Goal: Communication & Community: Participate in discussion

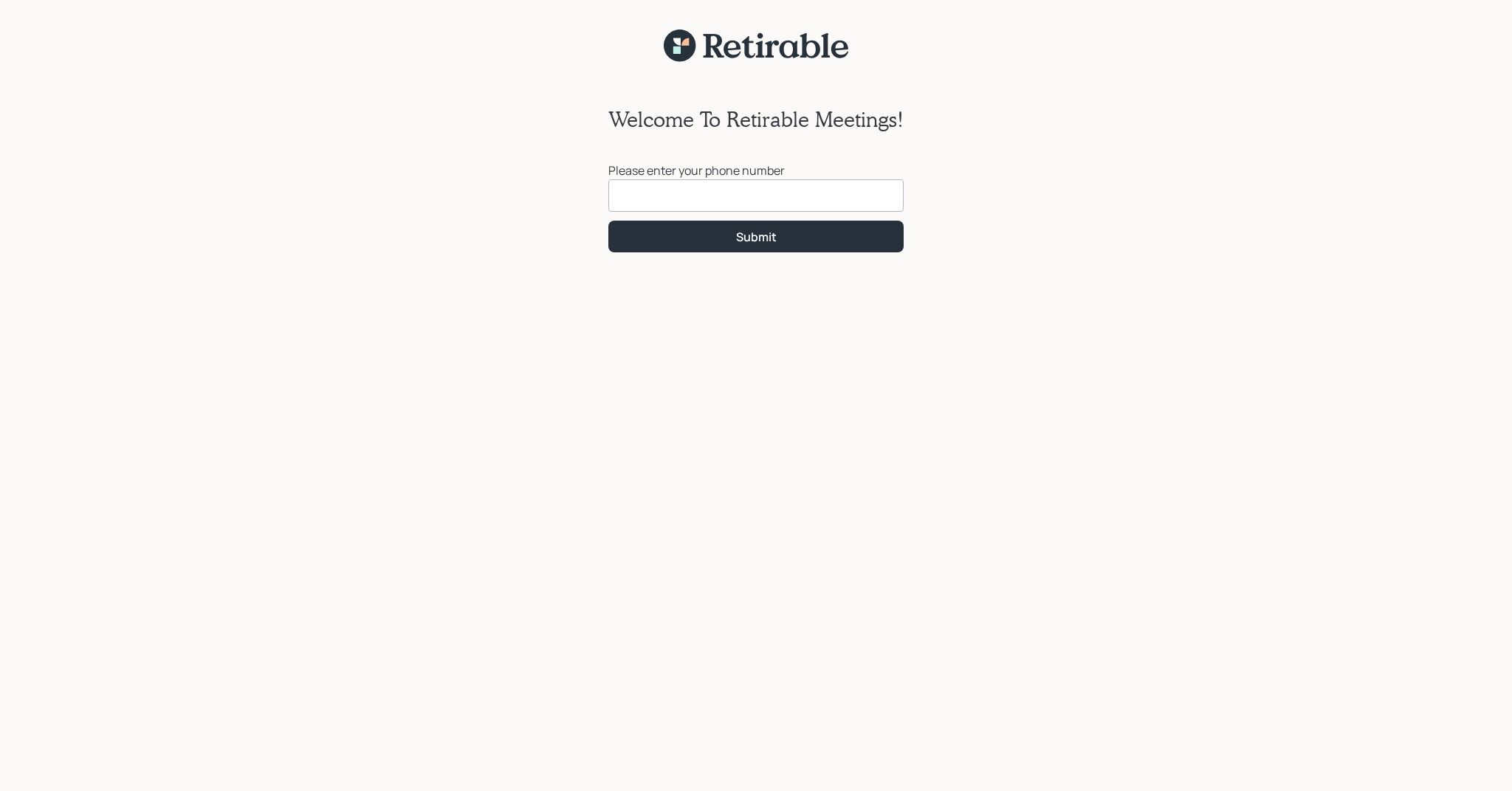
click at [664, 192] on input at bounding box center [756, 195] width 296 height 32
type input "[PHONE_NUMBER]"
click at [671, 236] on button "Submit" at bounding box center [756, 236] width 296 height 31
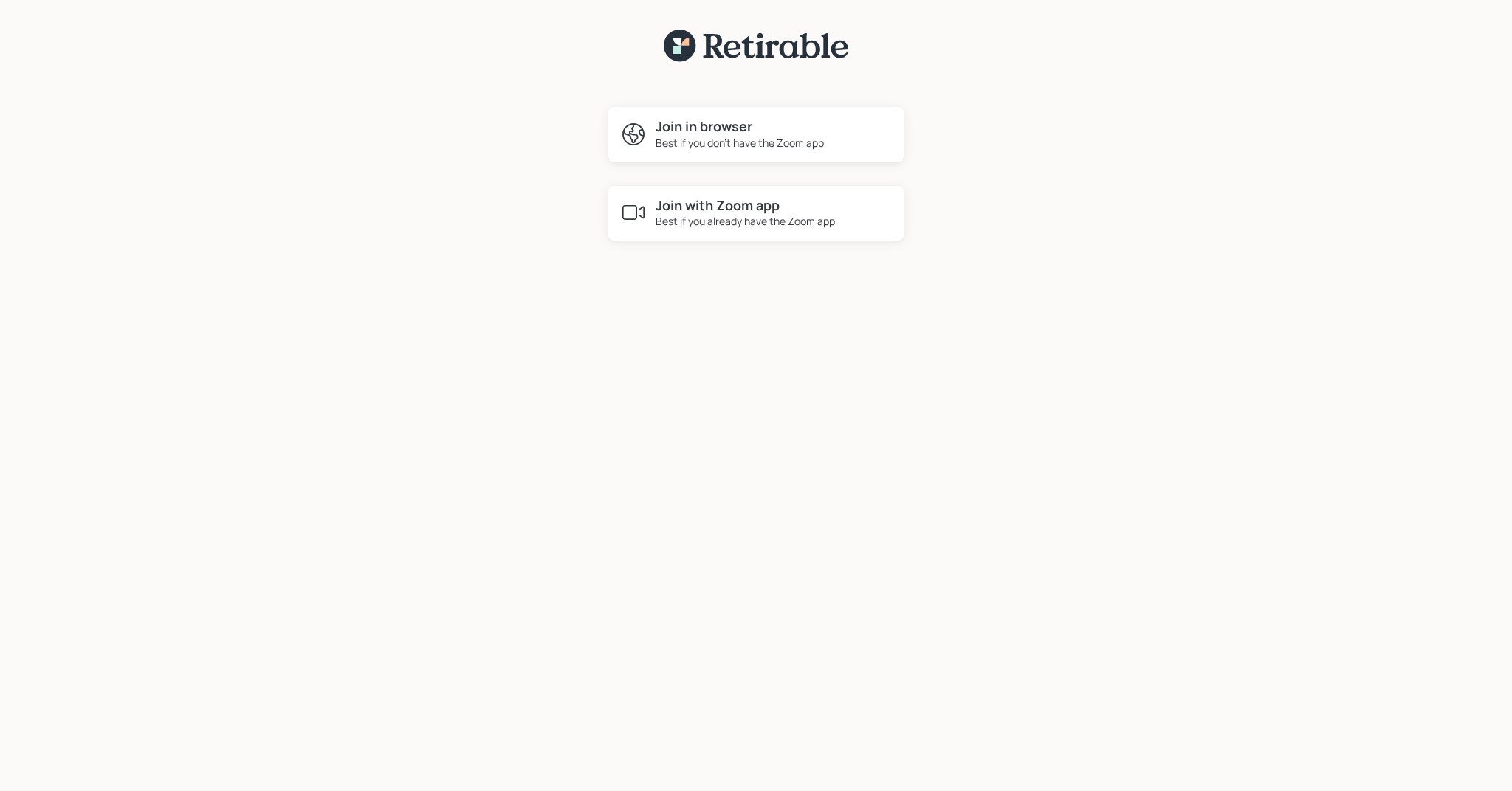
click at [702, 126] on h4 "Join in browser" at bounding box center [740, 127] width 169 height 17
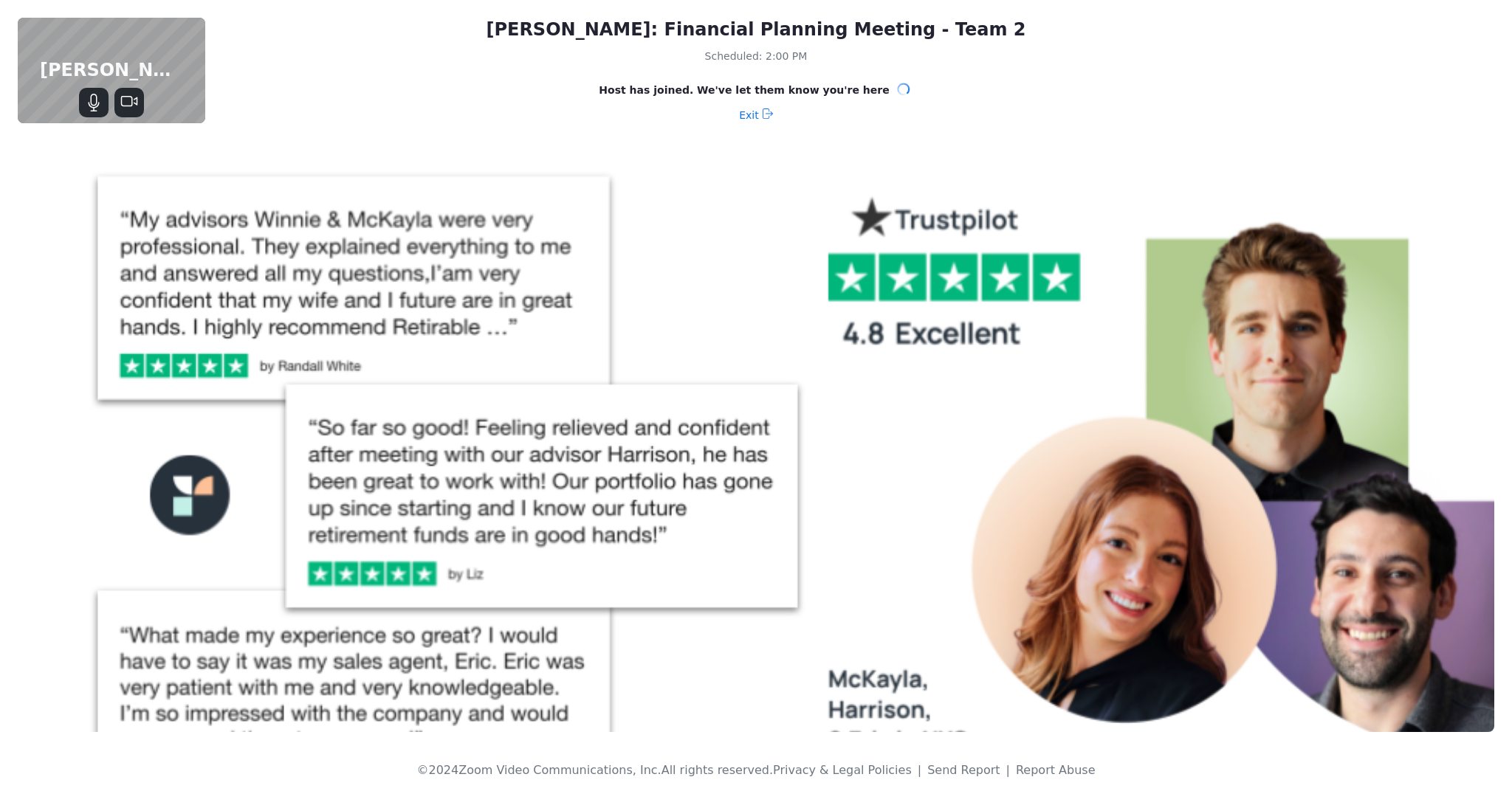
click at [96, 107] on icon "Mute" at bounding box center [94, 102] width 17 height 17
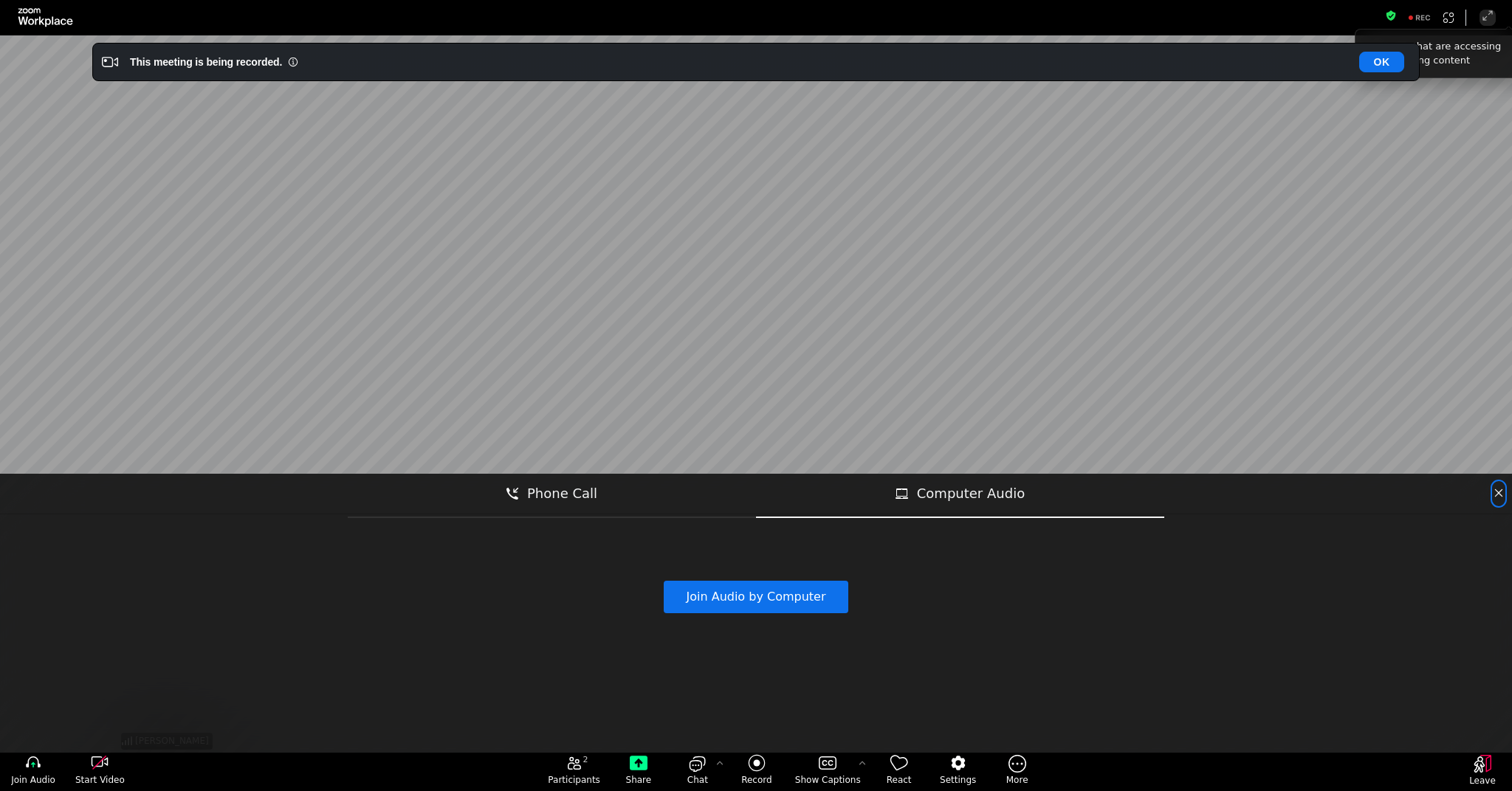
click at [1502, 496] on icon "close" at bounding box center [1499, 493] width 12 height 12
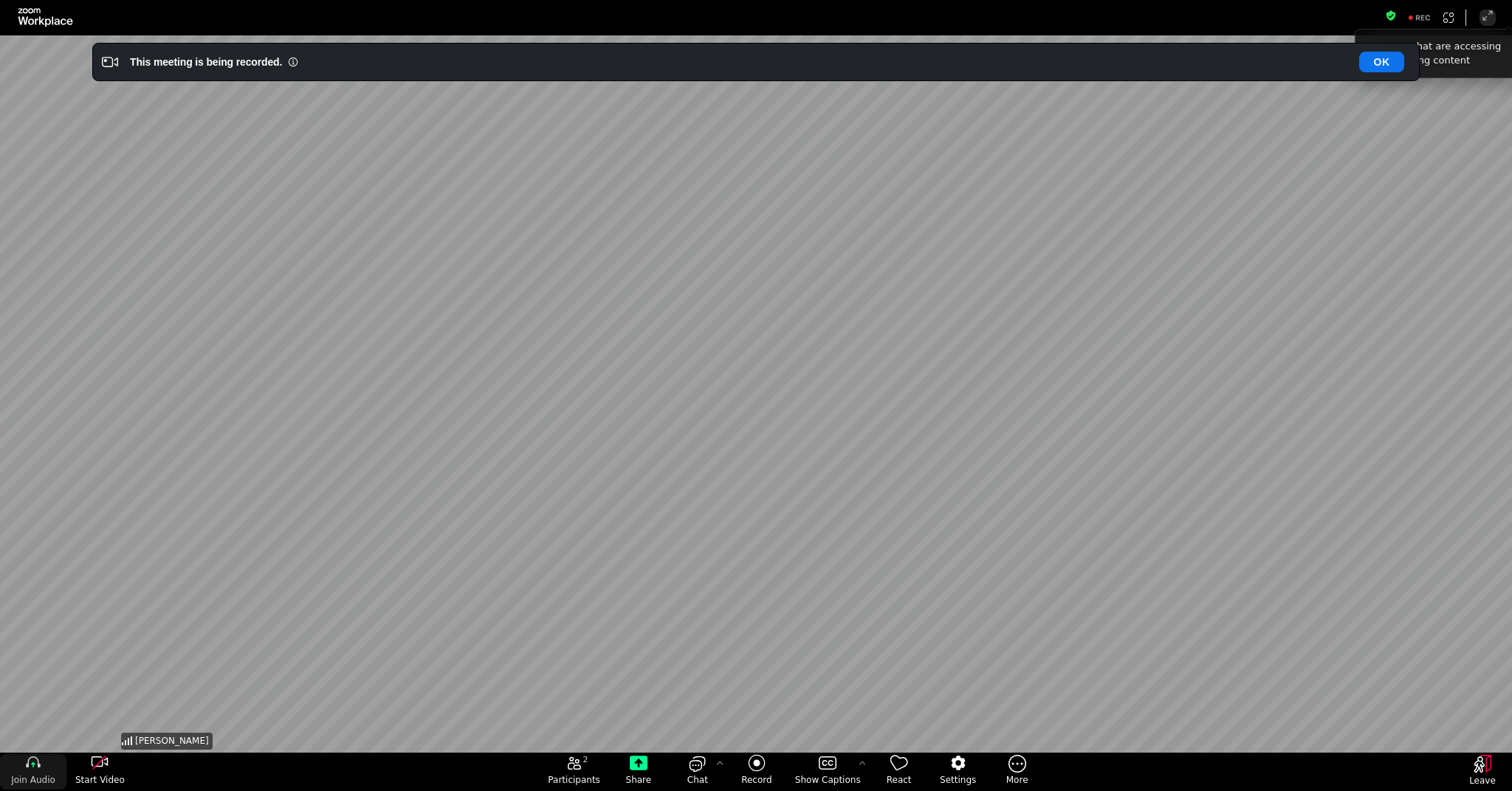
click at [59, 772] on button "Join Audio" at bounding box center [33, 772] width 66 height 36
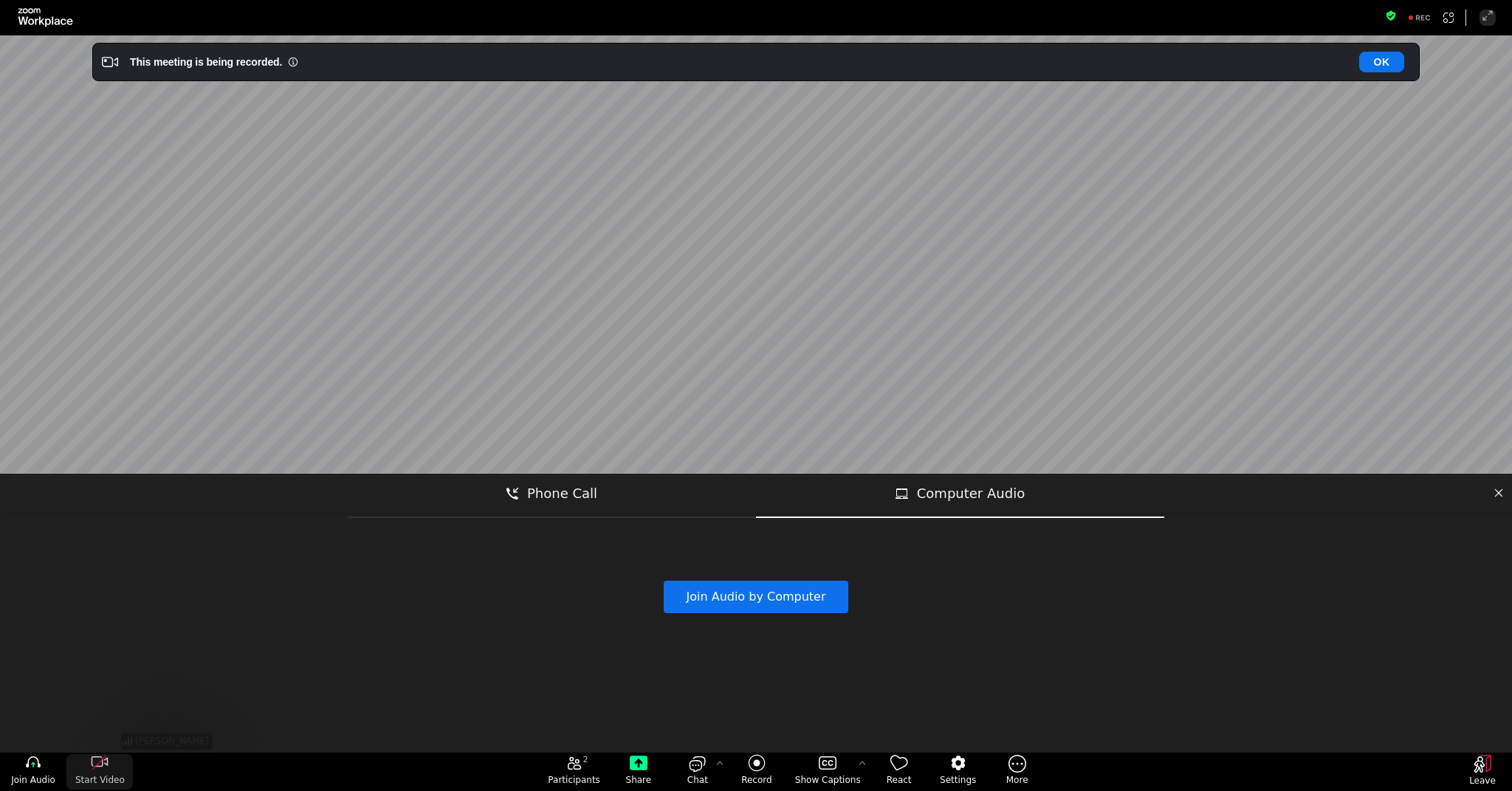
click at [103, 765] on icon "start my video" at bounding box center [100, 763] width 17 height 17
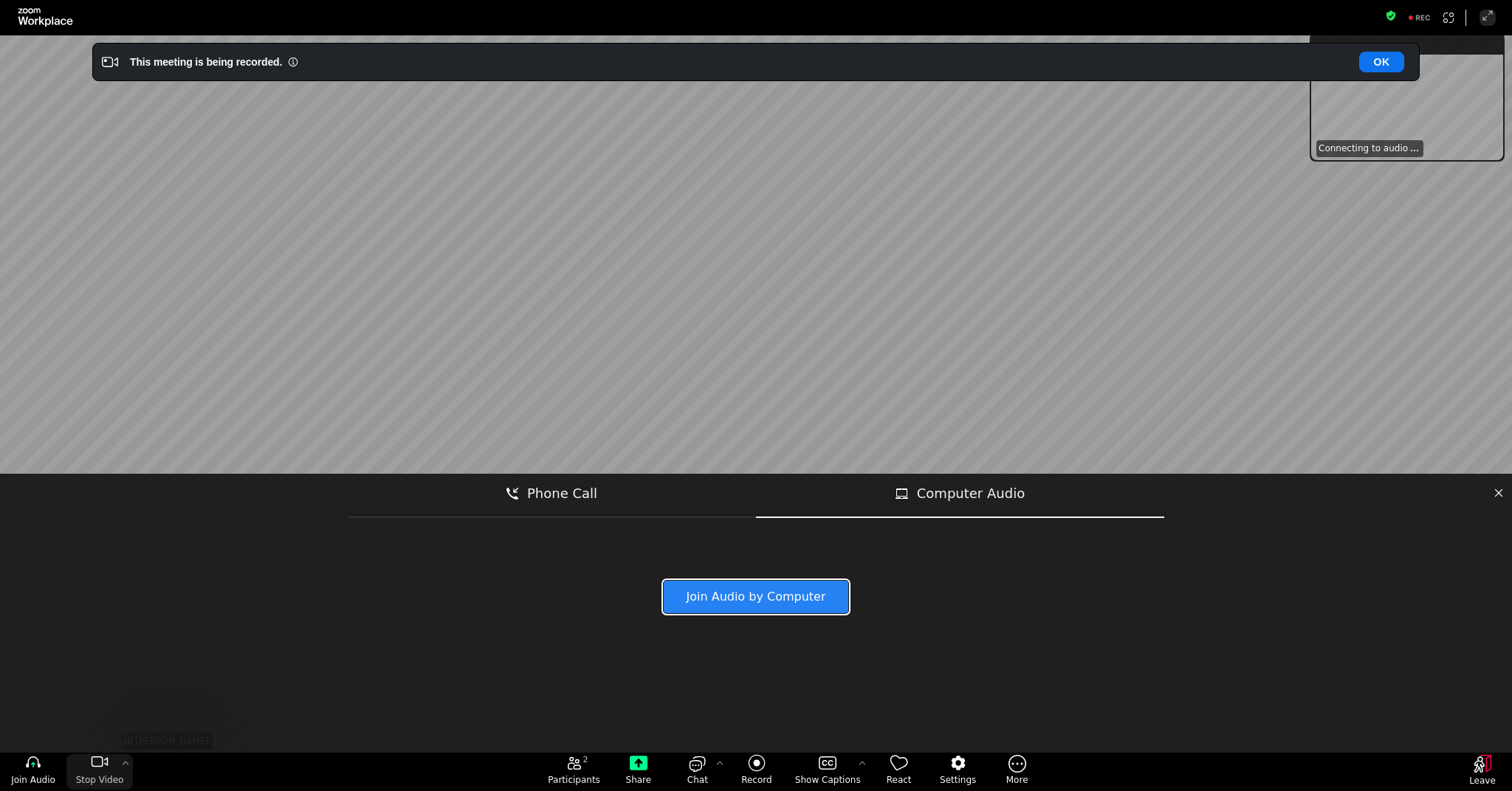
click at [770, 600] on button "Join Audio by Computer" at bounding box center [756, 596] width 185 height 32
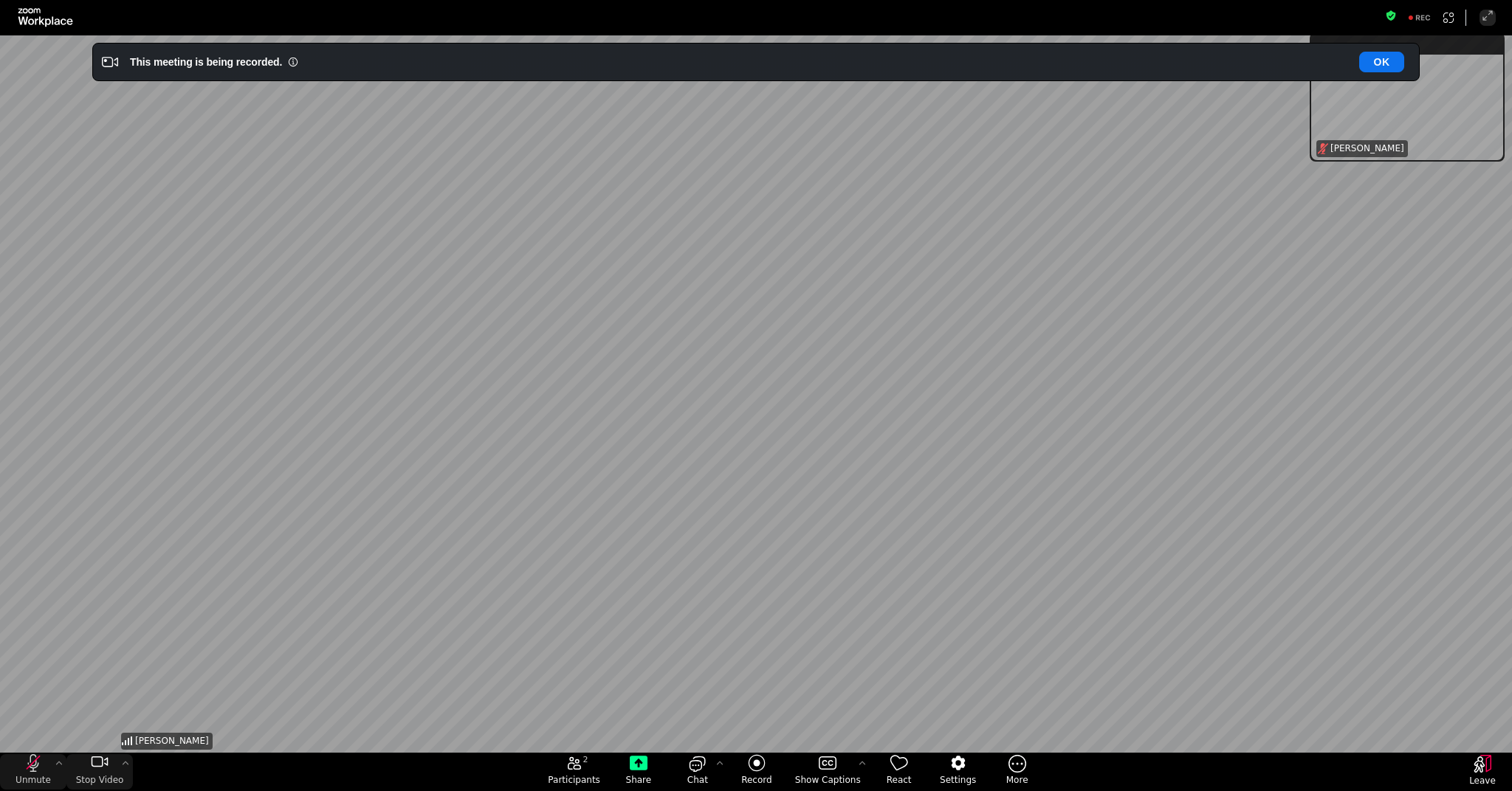
click at [40, 778] on span "Unmute" at bounding box center [33, 781] width 36 height 12
click at [1377, 74] on div "This meeting is being recorded. OK" at bounding box center [770, 62] width 1297 height 30
click at [1385, 59] on button "OK" at bounding box center [1382, 62] width 45 height 21
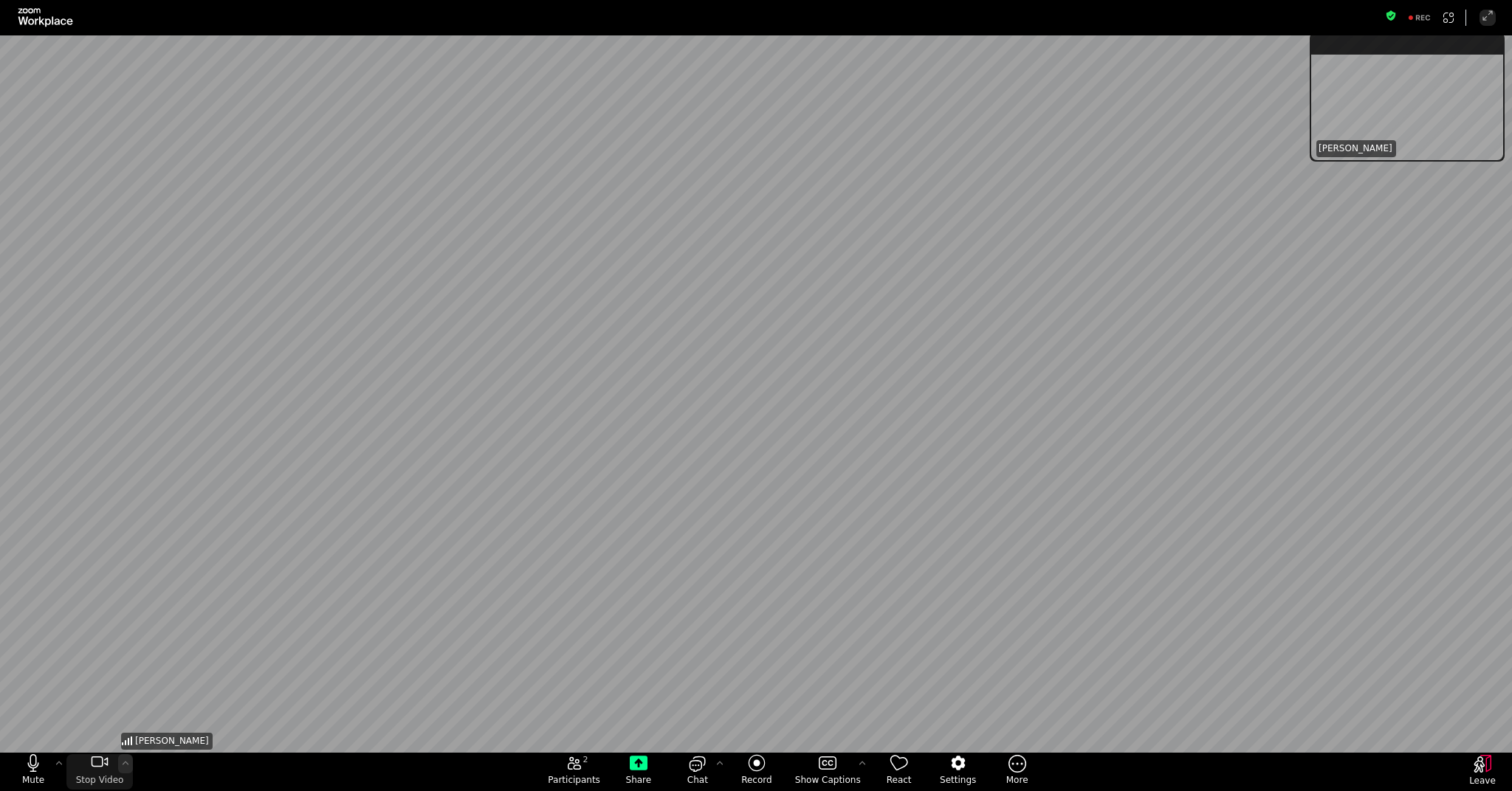
click at [127, 766] on icon "More video controls" at bounding box center [126, 763] width 12 height 12
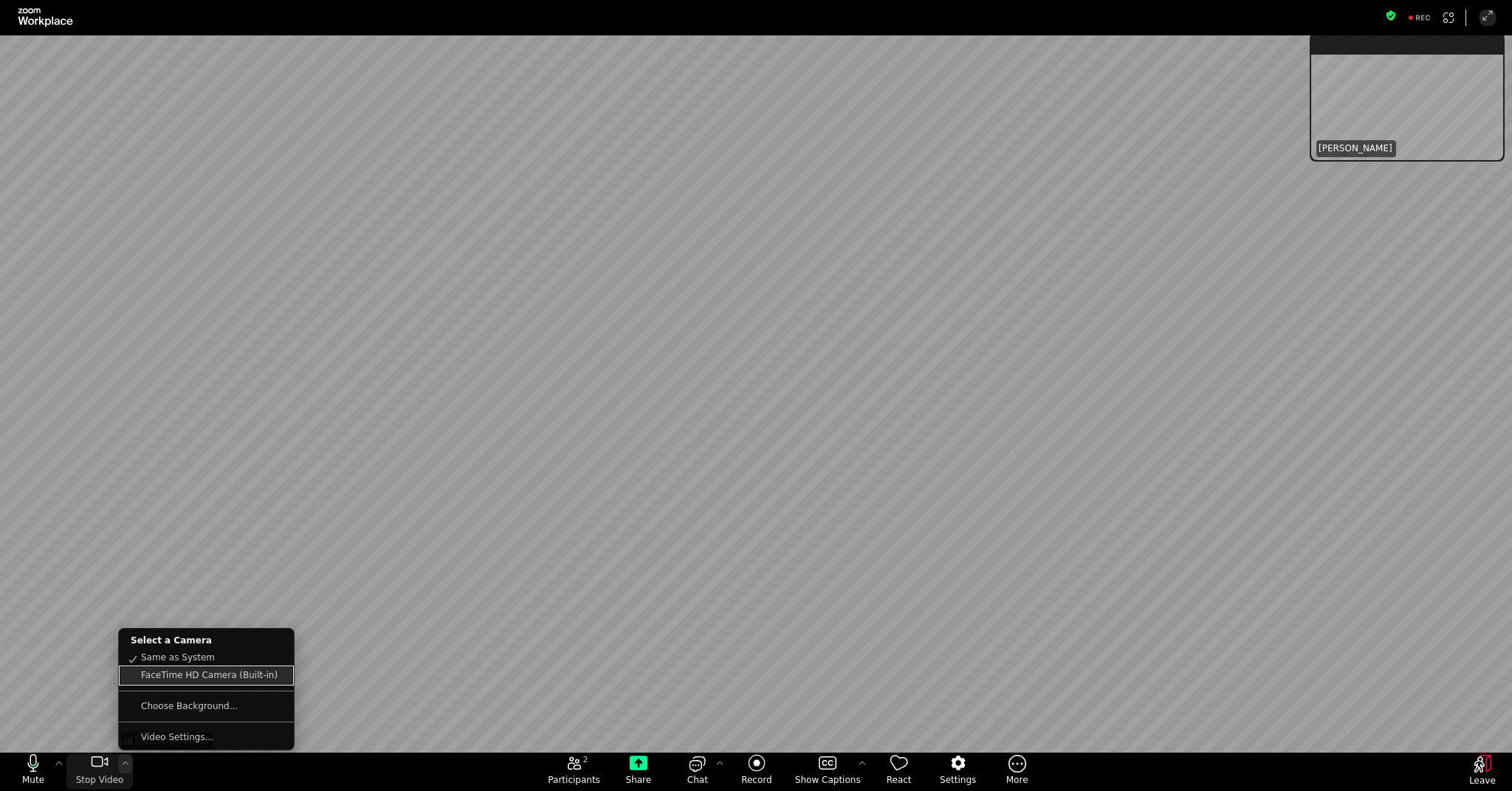
click at [218, 677] on link "FaceTime HD Camera (Built-in)" at bounding box center [206, 675] width 172 height 17
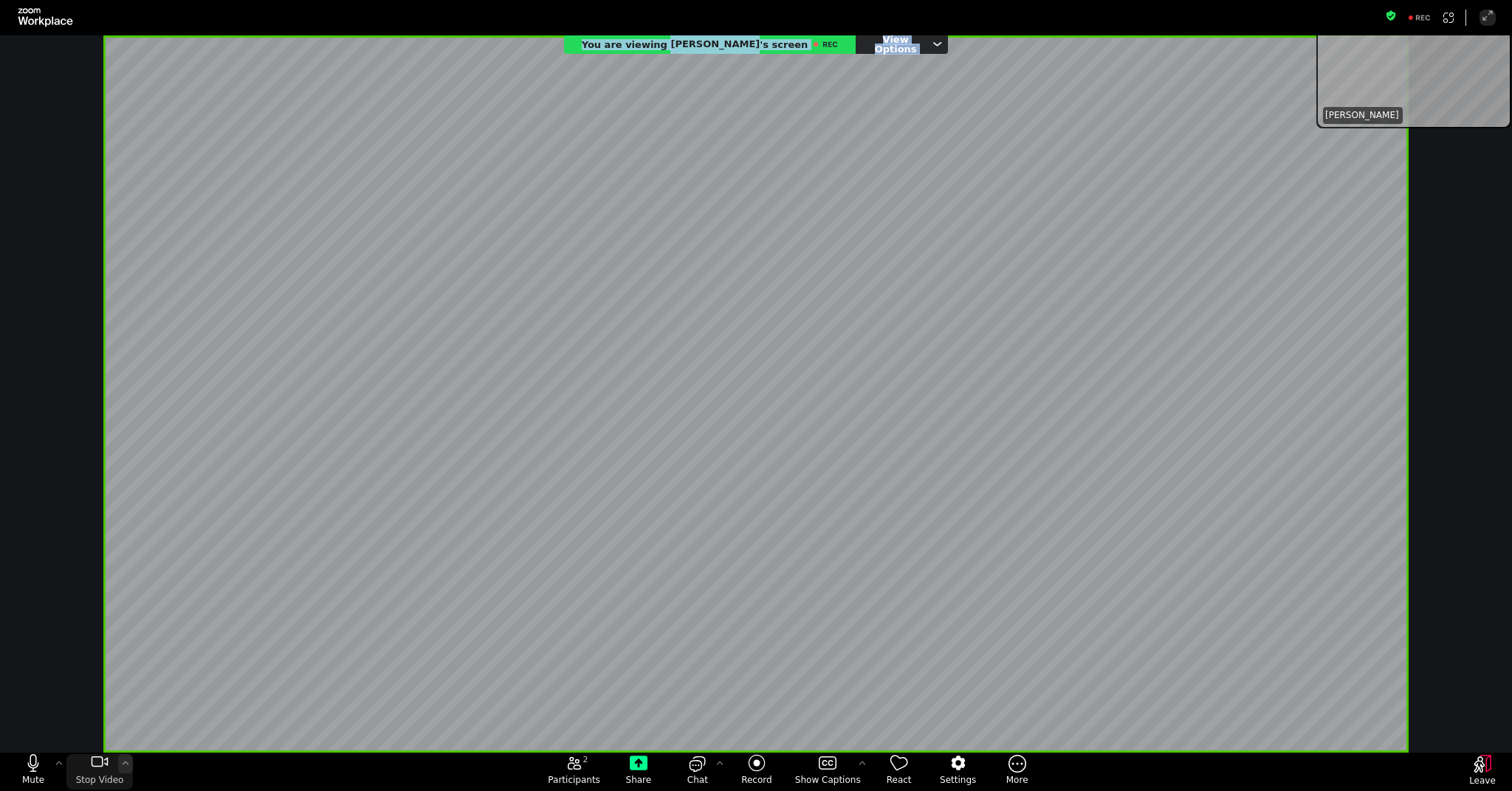
drag, startPoint x: 1380, startPoint y: 40, endPoint x: 1387, endPoint y: 8, distance: 32.8
click at [1387, 8] on div "Fullscreen Mute Stop Video Select a Camera Same as System FaceTime HD Camera (B…" at bounding box center [756, 395] width 1512 height 791
click at [1013, 30] on div "Fullscreen" at bounding box center [756, 17] width 1512 height 36
drag, startPoint x: 1013, startPoint y: 30, endPoint x: 482, endPoint y: -59, distance: 538.4
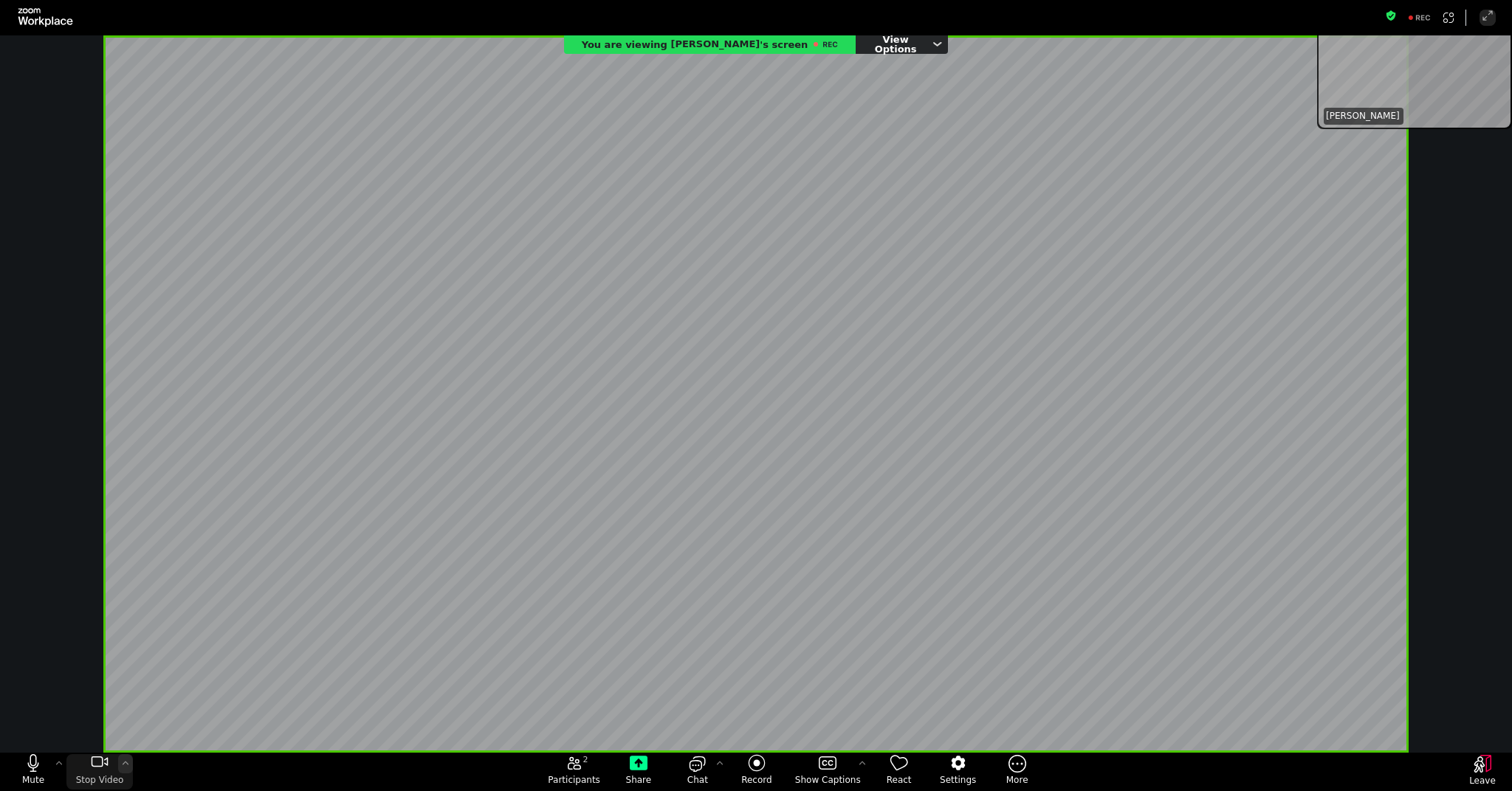
click at [482, 0] on html "Fullscreen Mute Stop Video Select a Camera Same as System FaceTime HD Camera (B…" at bounding box center [756, 395] width 1512 height 791
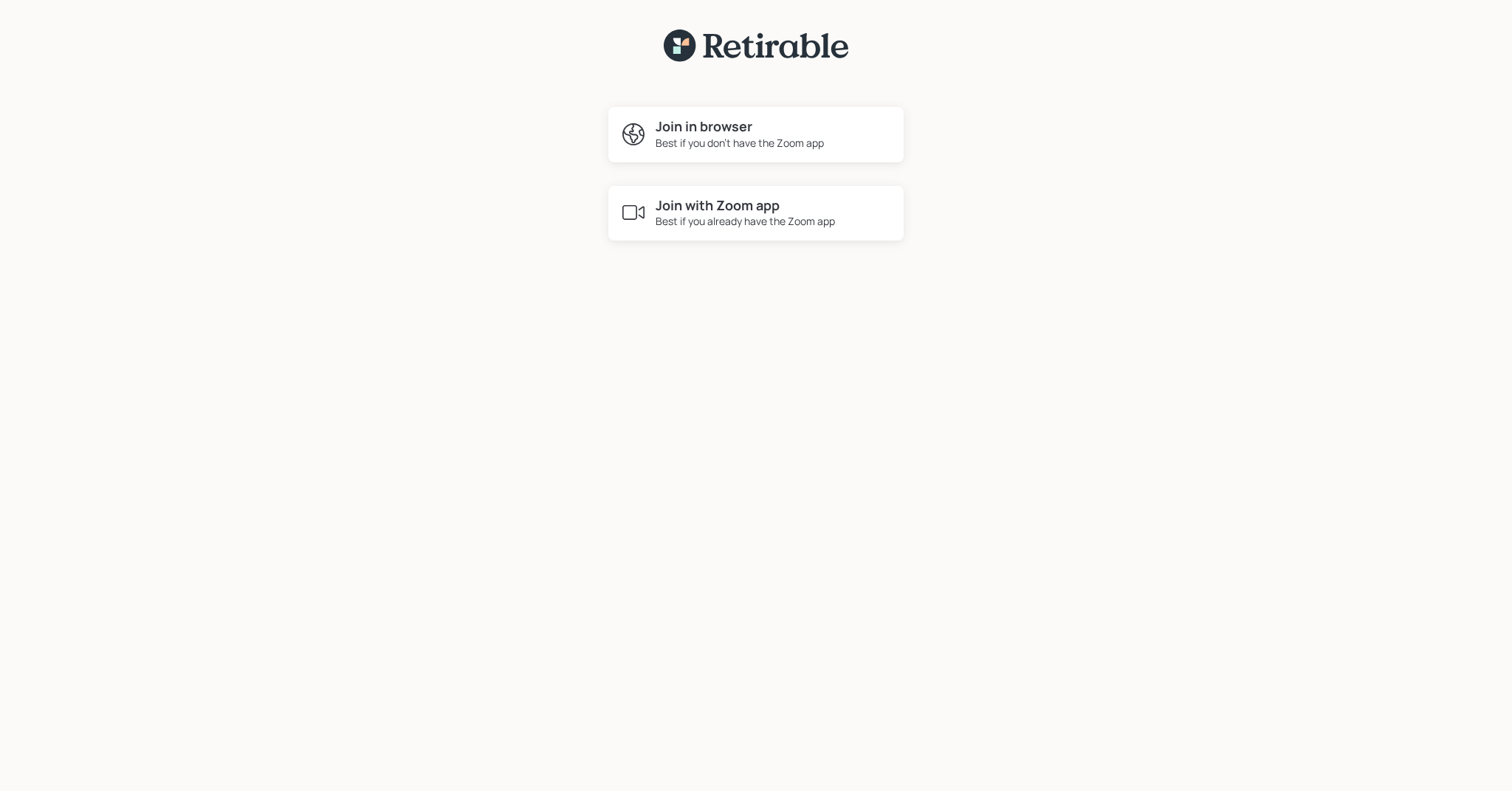
click at [700, 135] on div "Best if you don't have the Zoom app" at bounding box center [740, 143] width 169 height 16
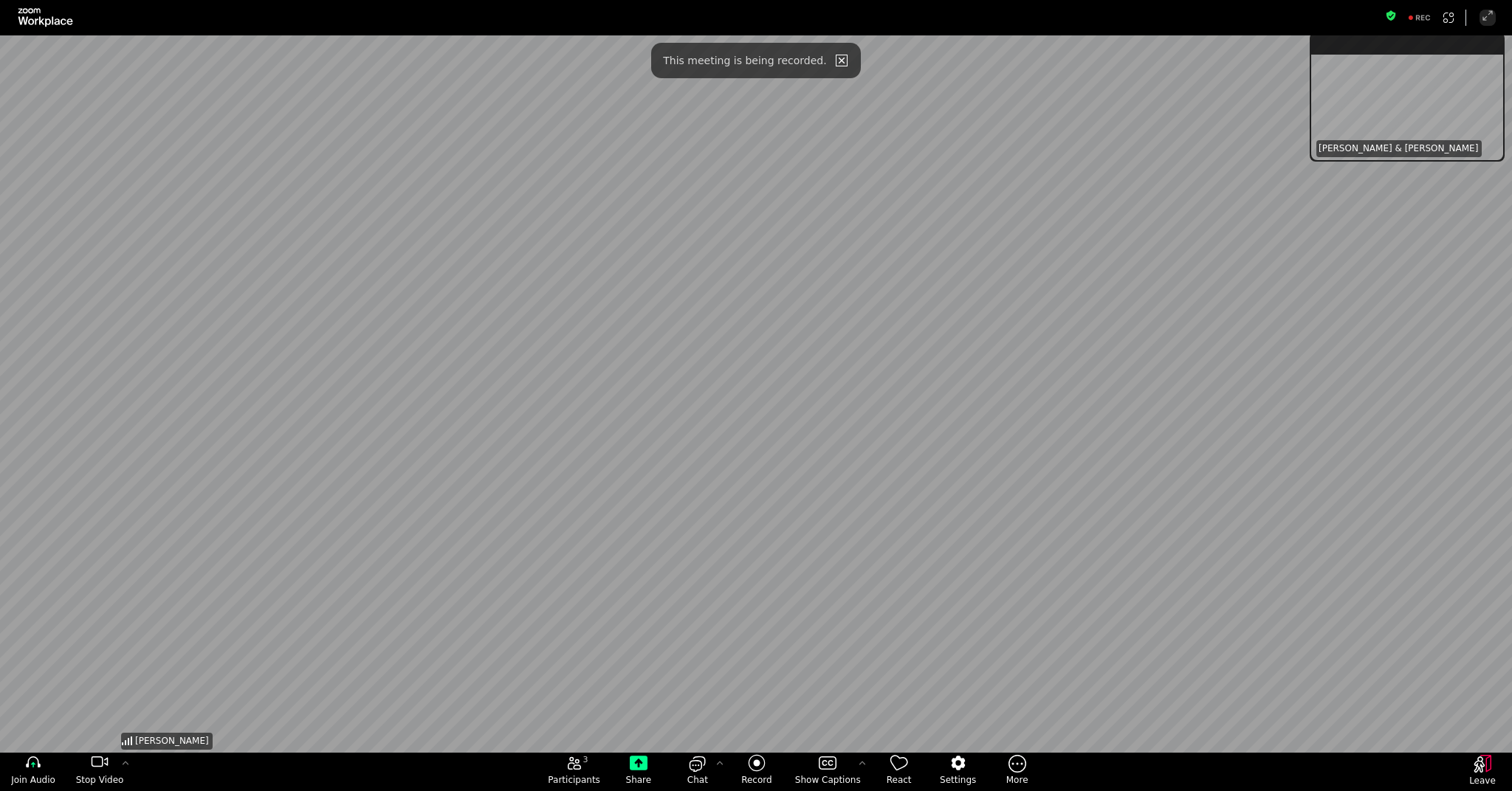
click at [836, 59] on icon "close" at bounding box center [842, 60] width 12 height 12
click at [39, 771] on icon "join audio" at bounding box center [33, 763] width 17 height 17
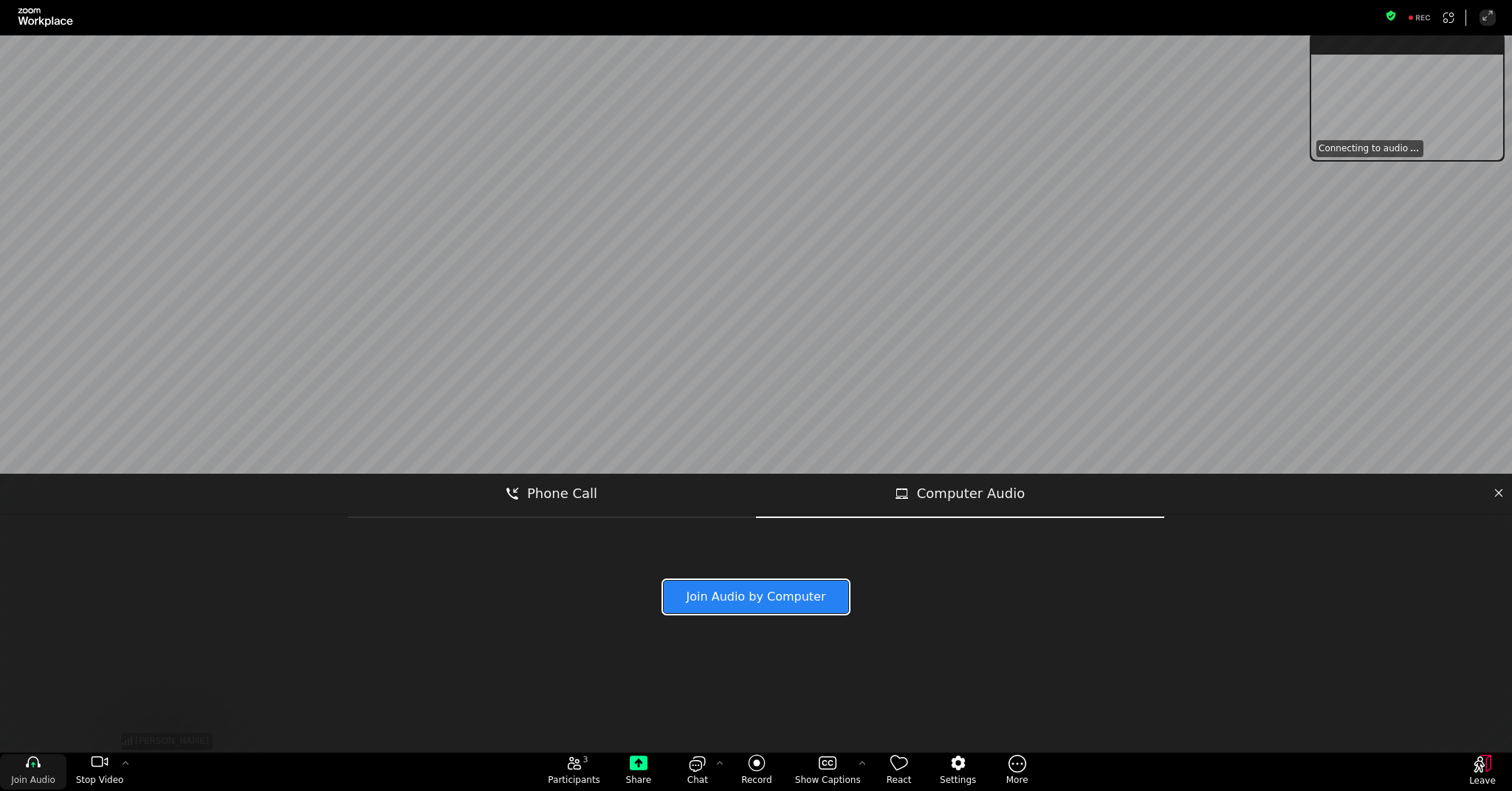
click at [804, 599] on button "Join Audio by Computer" at bounding box center [756, 596] width 185 height 32
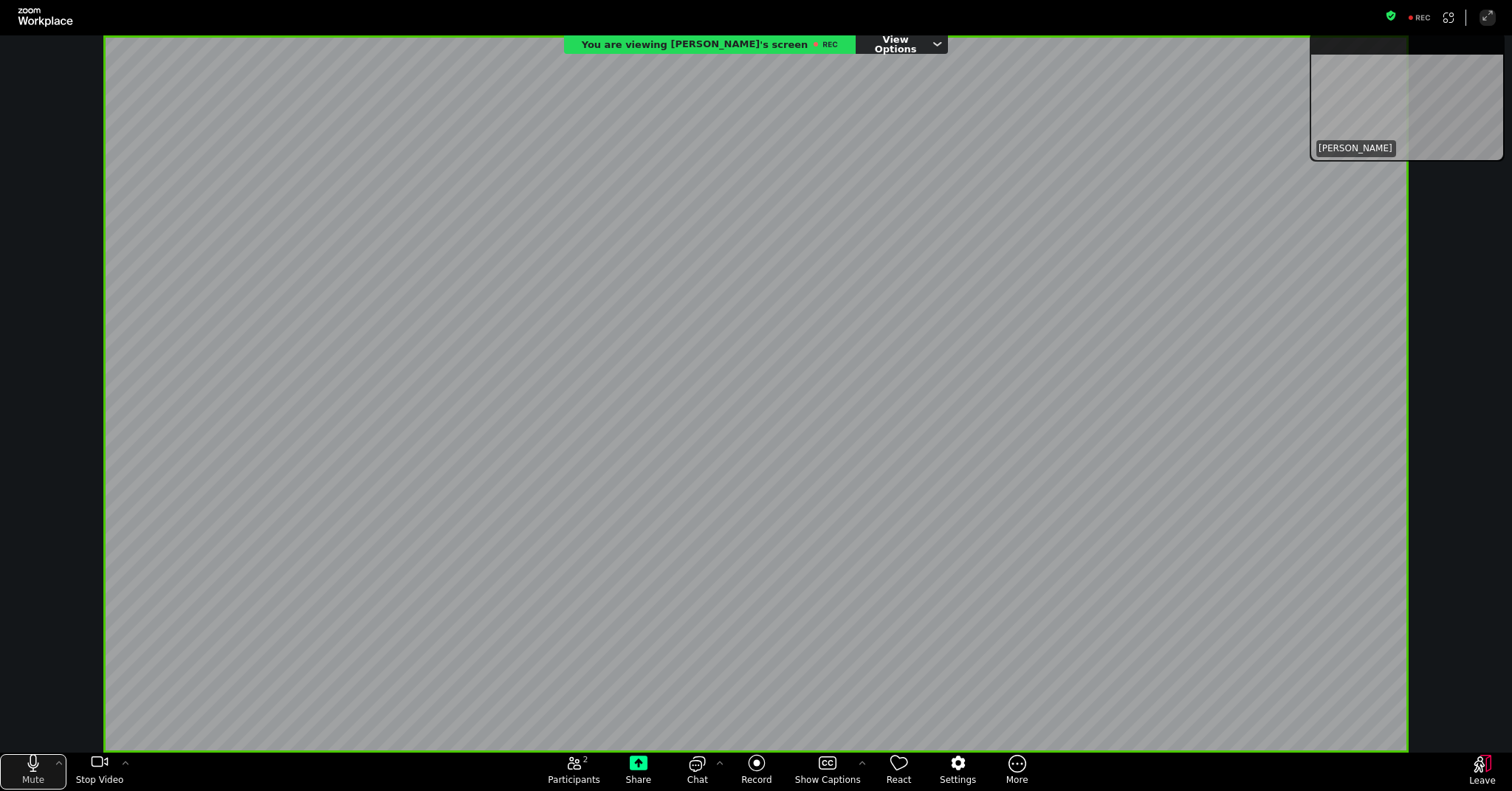
click at [33, 772] on button "Mute" at bounding box center [33, 772] width 66 height 36
click at [38, 770] on icon "unmute my microphone" at bounding box center [33, 763] width 17 height 17
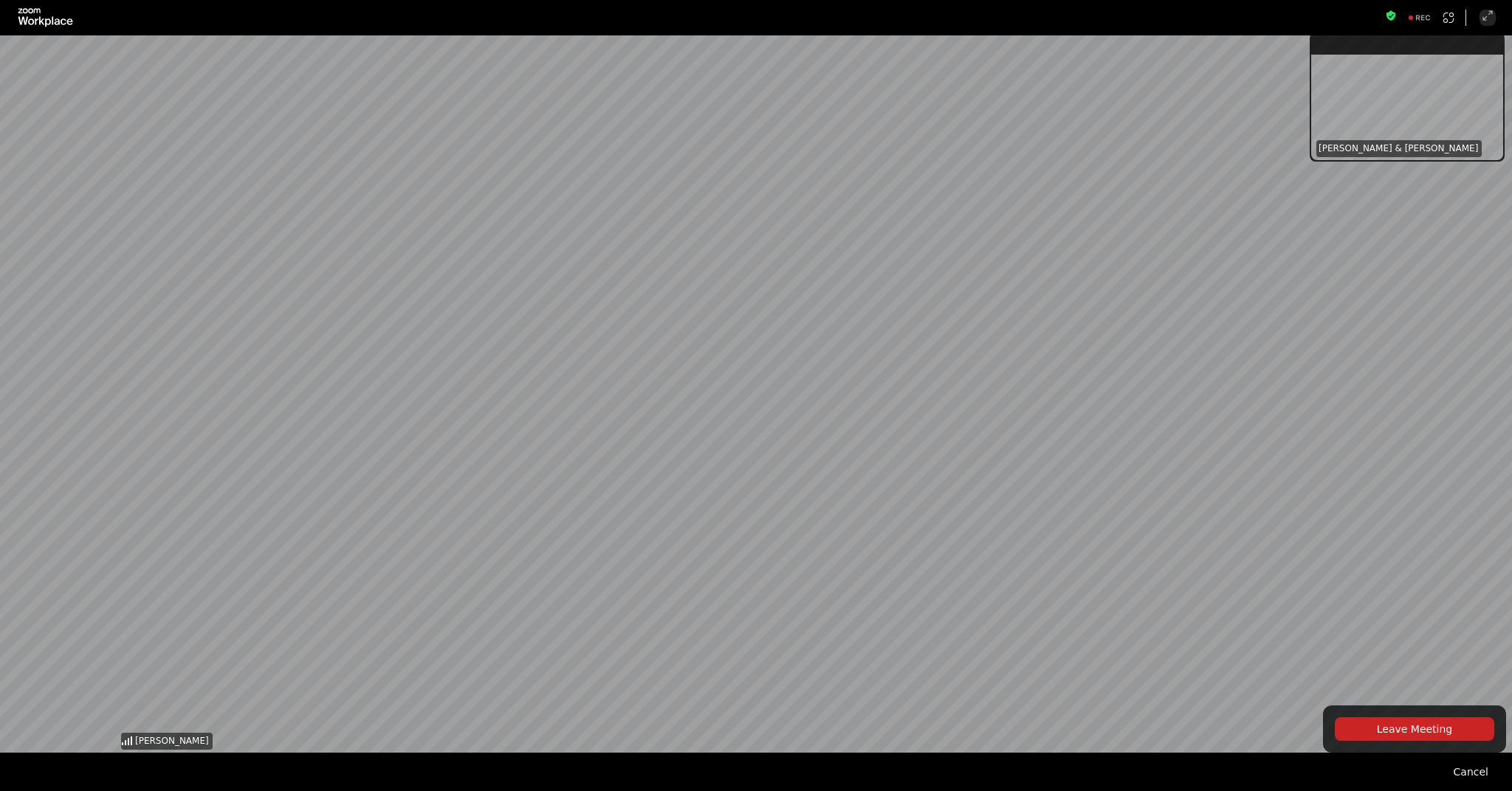
click at [1433, 738] on button "Leave Meeting" at bounding box center [1415, 729] width 159 height 24
